Goal: Use online tool/utility: Utilize a website feature to perform a specific function

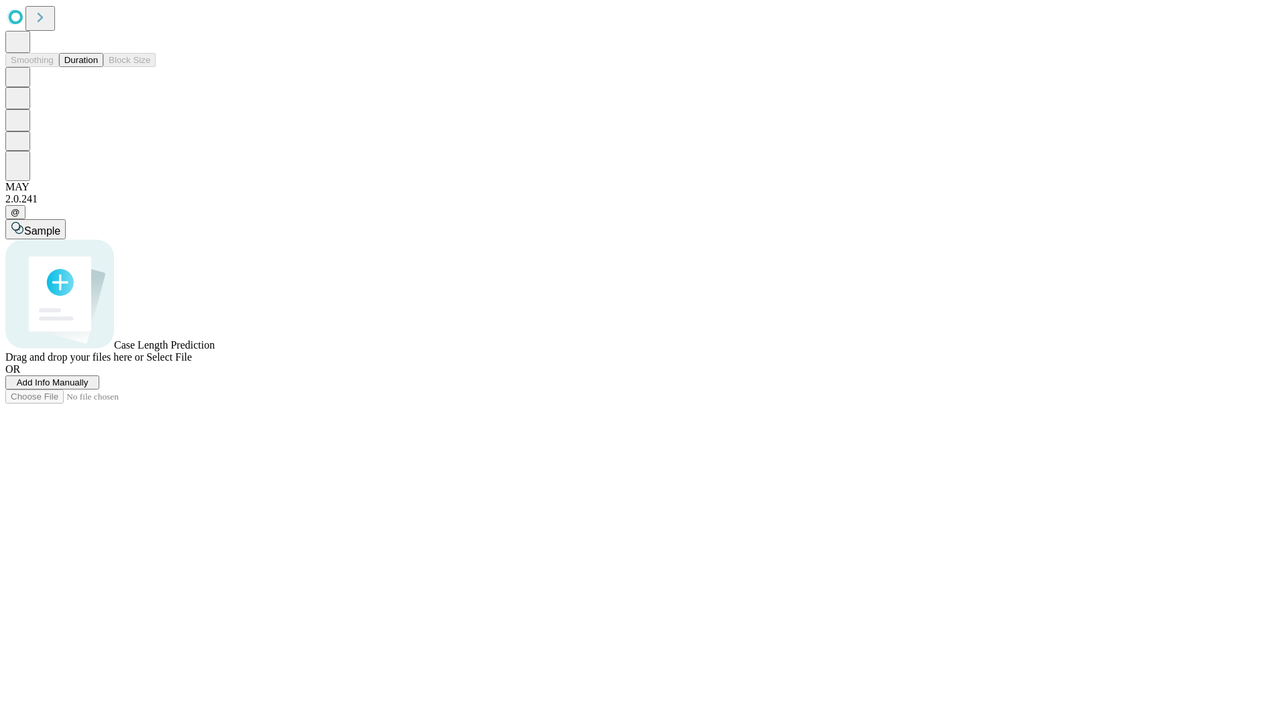
click at [192, 363] on span "Select File" at bounding box center [169, 357] width 46 height 11
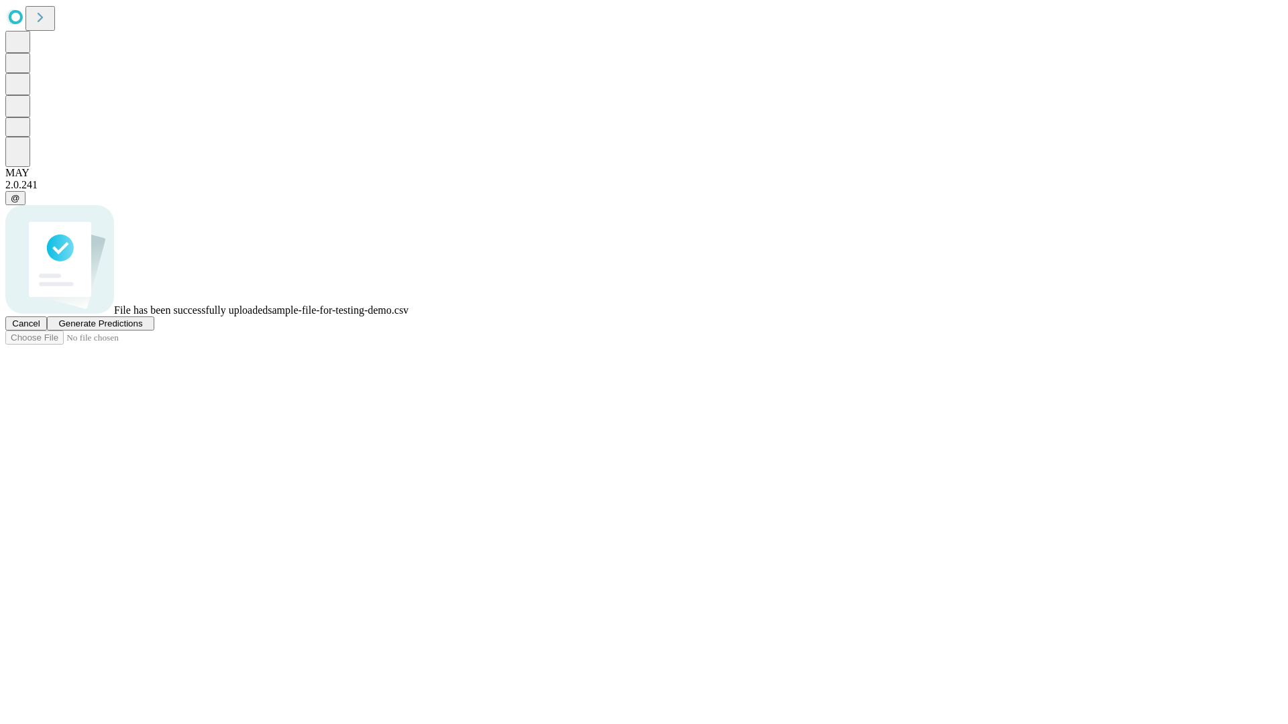
click at [142, 329] on span "Generate Predictions" at bounding box center [100, 324] width 84 height 10
